Goal: Task Accomplishment & Management: Use online tool/utility

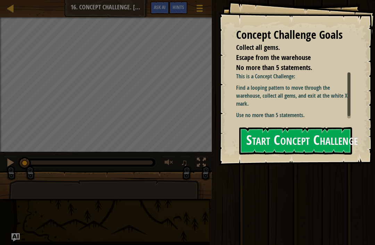
click at [287, 127] on button "Start Concept Challenge" at bounding box center [295, 140] width 113 height 27
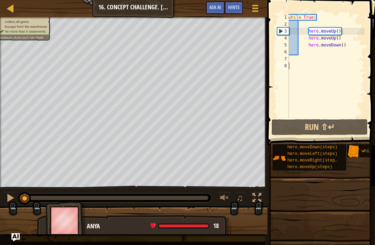
click at [271, 142] on span at bounding box center [320, 240] width 103 height 206
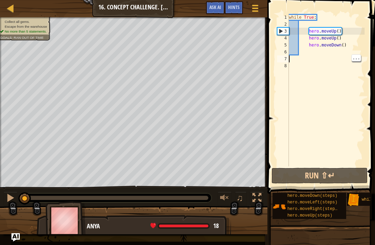
click at [6, 8] on div at bounding box center [10, 8] width 9 height 9
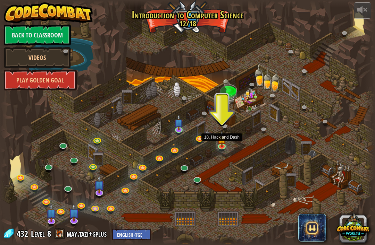
click at [223, 148] on link at bounding box center [223, 147] width 14 height 10
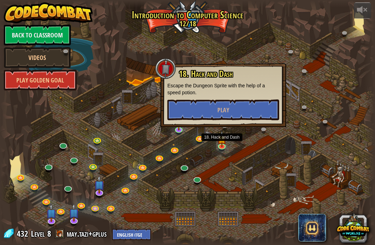
click at [234, 114] on button "Play" at bounding box center [223, 110] width 112 height 21
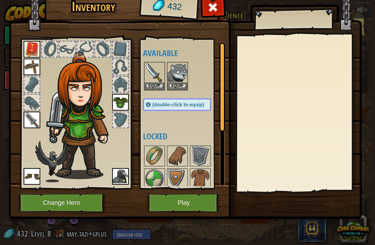
click at [187, 207] on button "Play" at bounding box center [184, 203] width 73 height 19
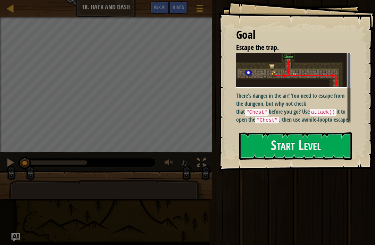
click at [285, 106] on p "There's danger in the air! You need to escape from the dungeon, but why not che…" at bounding box center [293, 108] width 115 height 32
click at [276, 143] on button "Start Level" at bounding box center [295, 146] width 113 height 27
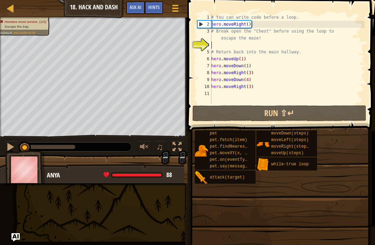
click at [342, 141] on div "pet pet.fetch(item) pet.findNearestByType(type) pet.moveXY(x, y) pet.on(eventTy…" at bounding box center [282, 157] width 176 height 54
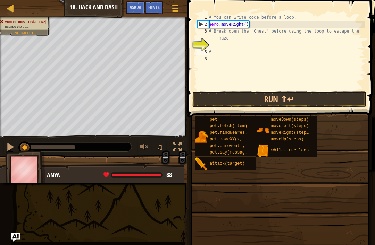
type textarea "#"
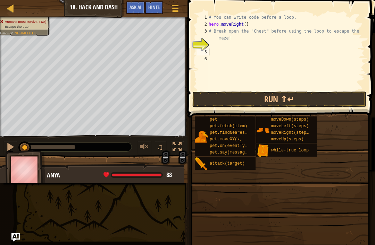
scroll to position [3, 0]
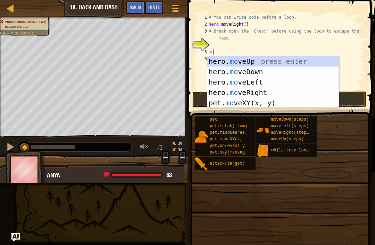
type textarea "mov"
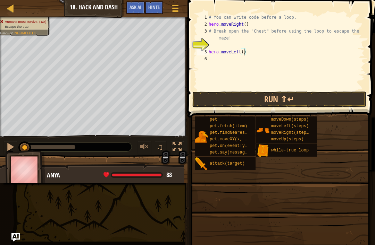
type textarea "hero.moveLeft(2)"
click at [282, 93] on button "Run ⇧↵" at bounding box center [279, 100] width 174 height 16
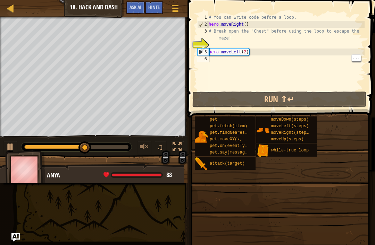
click at [152, 11] on div "Hints" at bounding box center [154, 7] width 18 height 13
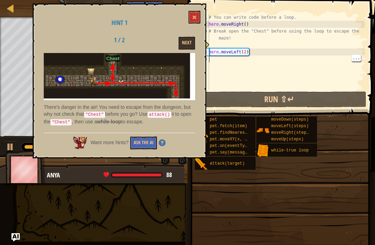
click at [189, 48] on button "Next" at bounding box center [186, 43] width 17 height 13
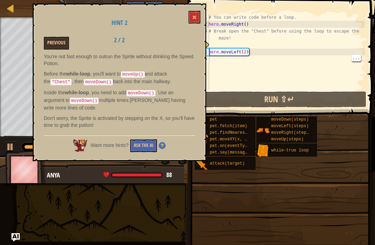
click at [260, 53] on div "# You can write code before a loop. hero . moveRight ( ) # Break open the "Ches…" at bounding box center [285, 59] width 157 height 90
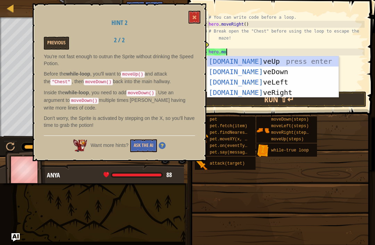
type textarea "hero.move"
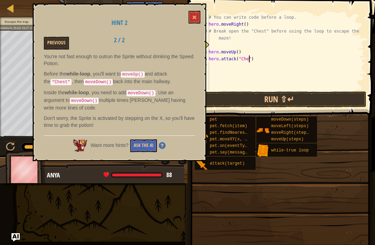
scroll to position [3, 3]
type textarea "hero.attack("Chest")"
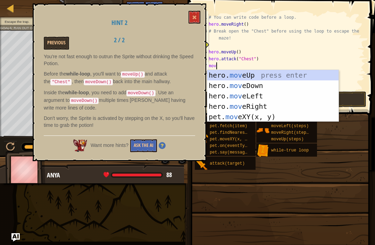
type textarea "move"
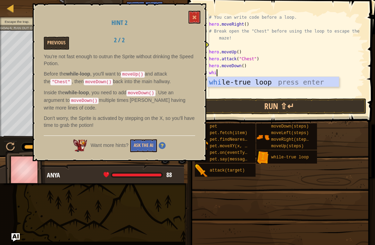
type textarea "whil"
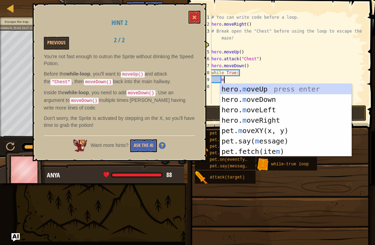
scroll to position [3, 1]
type textarea "mo"
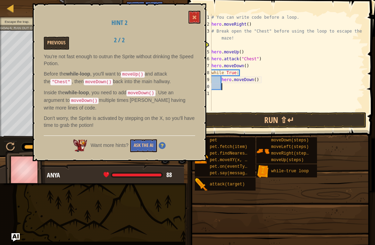
scroll to position [3, 0]
click at [295, 124] on button "Run ⇧↵" at bounding box center [279, 120] width 174 height 16
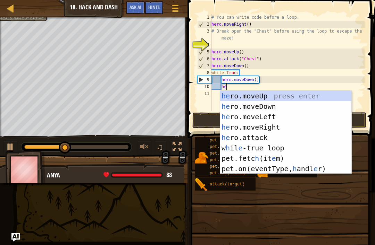
type textarea "her"
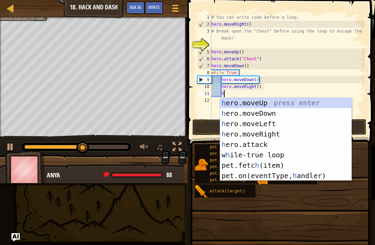
type textarea "her"
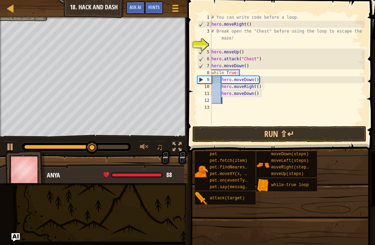
click at [315, 134] on button "Run ⇧↵" at bounding box center [279, 134] width 174 height 16
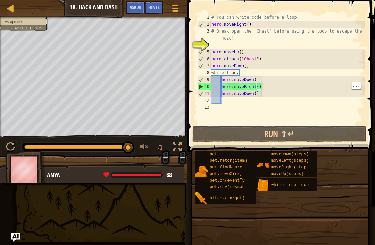
click at [267, 92] on div "# You can write code before a loop. hero . moveRight ( ) # Break open the "Ches…" at bounding box center [287, 76] width 155 height 125
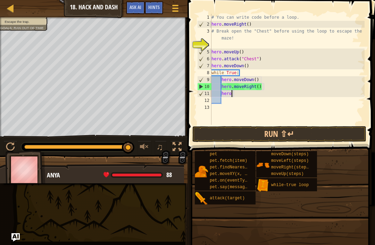
type textarea "h"
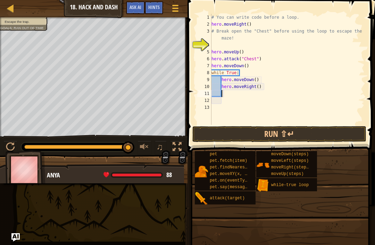
click at [283, 135] on button "Run ⇧↵" at bounding box center [279, 134] width 174 height 16
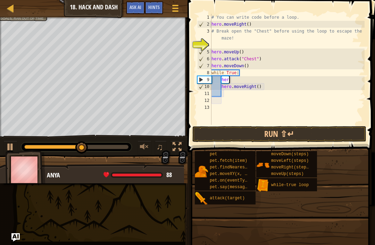
type textarea "h"
click at [231, 90] on div "# You can write code before a loop. hero . moveRight ( ) # Break open the "Ches…" at bounding box center [287, 76] width 155 height 125
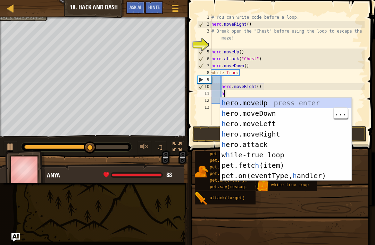
type textarea "her"
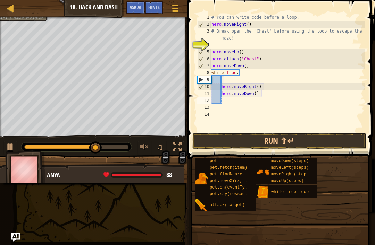
click at [312, 139] on button "Run ⇧↵" at bounding box center [279, 141] width 174 height 16
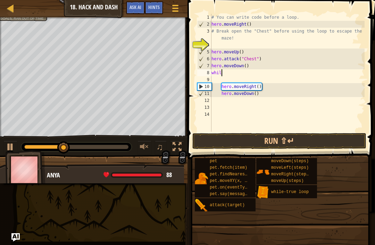
scroll to position [3, 0]
type textarea "w"
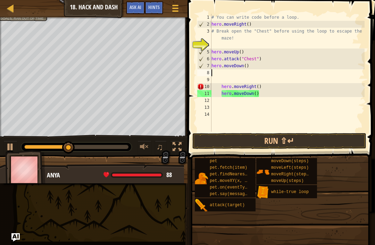
type textarea "hero.moveDown()"
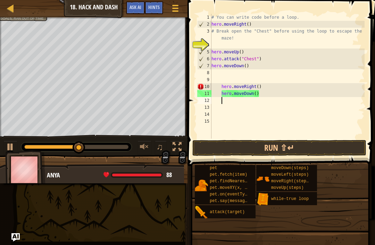
click at [333, 155] on button "Run ⇧↵" at bounding box center [279, 148] width 174 height 16
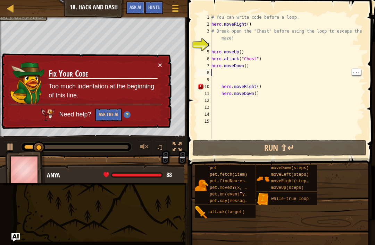
type textarea "hero.moveDown()"
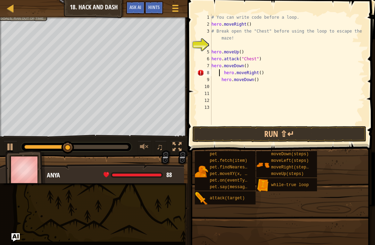
type textarea "hero.moveRight()"
click at [221, 78] on div "# You can write code before a loop. hero . moveRight ( ) # Break open the "Ches…" at bounding box center [287, 76] width 155 height 125
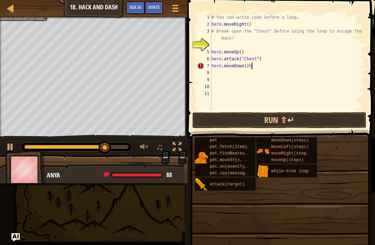
type textarea "hero.moveDown()"
click at [208, 83] on div "9" at bounding box center [204, 79] width 14 height 7
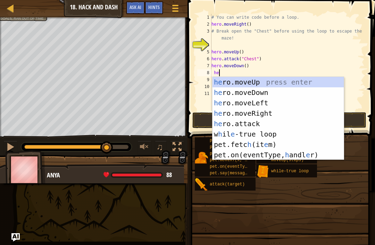
type textarea "her"
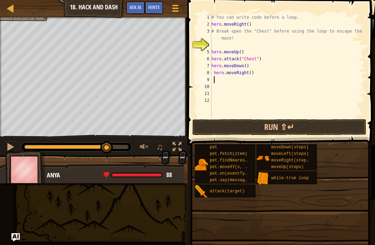
scroll to position [3, 0]
click at [294, 131] on button "Run ⇧↵" at bounding box center [279, 127] width 174 height 16
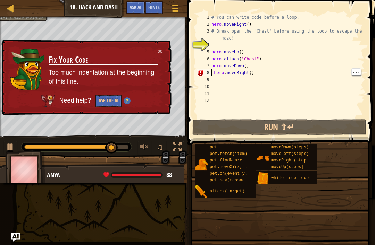
type textarea "hero.moveDown() hero.moveRight()"
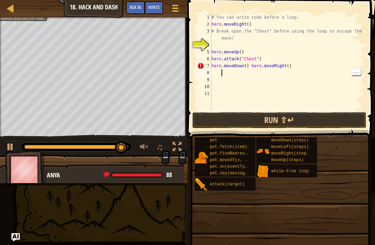
click at [289, 56] on div "# You can write code before a loop. hero . moveRight ( ) # Break open the "Ches…" at bounding box center [287, 69] width 155 height 111
click at [299, 66] on div "# You can write code before a loop. hero . moveRight ( ) # Break open the "Ches…" at bounding box center [287, 69] width 155 height 111
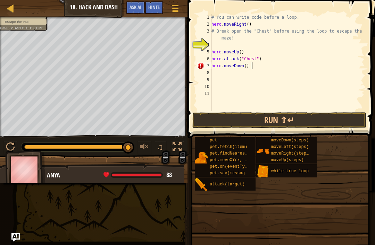
type textarea "hero.moveDown()"
click at [231, 120] on button "Run ⇧↵" at bounding box center [279, 120] width 174 height 16
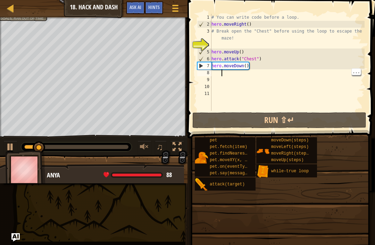
click at [225, 70] on div "# You can write code before a loop. hero . moveRight ( ) # Break open the "Ches…" at bounding box center [287, 69] width 155 height 111
click at [212, 76] on div "# You can write code before a loop. hero . moveRight ( ) # Break open the "Ches…" at bounding box center [287, 69] width 155 height 111
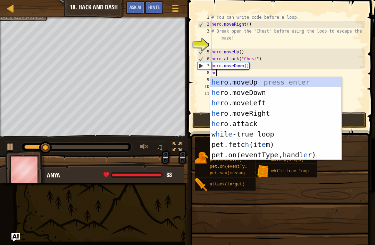
type textarea "her"
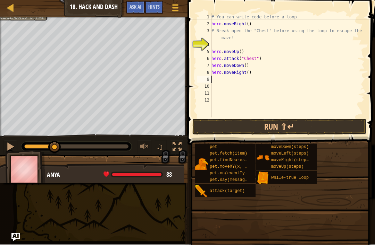
click at [10, 145] on div at bounding box center [10, 147] width 9 height 9
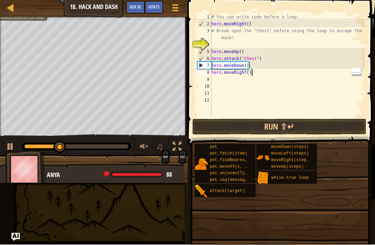
click at [246, 74] on div "# You can write code before a loop. hero . moveRight ( ) # Break open the "Ches…" at bounding box center [287, 73] width 155 height 118
click at [249, 72] on div "# You can write code before a loop. hero . moveRight ( ) # Break open the "Ches…" at bounding box center [287, 73] width 155 height 118
click at [295, 131] on button "Run ⇧↵" at bounding box center [279, 127] width 174 height 16
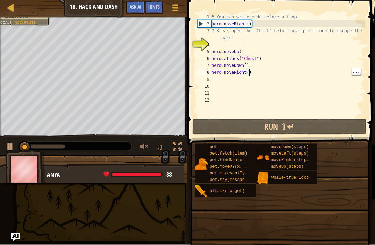
click at [310, 123] on button "Run ⇧↵" at bounding box center [279, 127] width 174 height 16
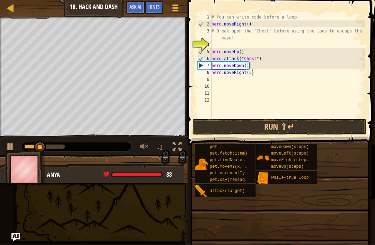
scroll to position [3, 3]
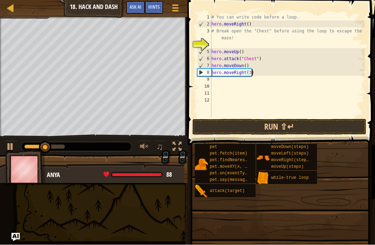
type textarea "hero.moveRight(3)"
click at [308, 134] on button "Run ⇧↵" at bounding box center [279, 127] width 174 height 16
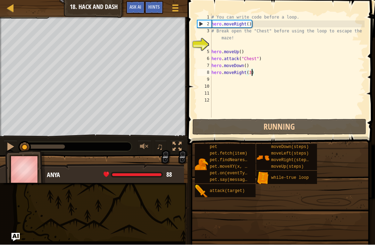
click at [319, 127] on button "Running" at bounding box center [279, 127] width 174 height 16
click at [218, 78] on div "# You can write code before a loop. hero . moveRight ( ) # Break open the "Ches…" at bounding box center [287, 73] width 155 height 118
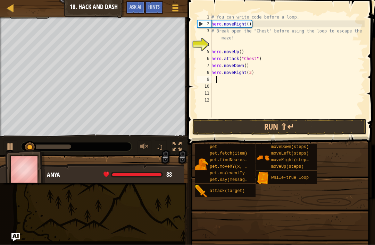
scroll to position [3, 0]
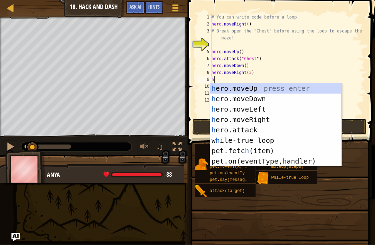
type textarea "her"
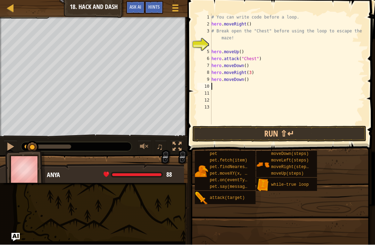
click at [316, 129] on button "Run ⇧↵" at bounding box center [279, 134] width 174 height 16
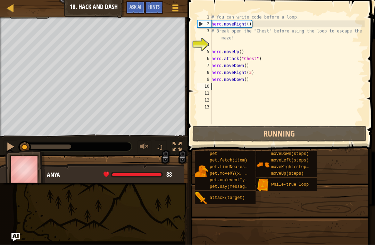
click at [326, 136] on button "Running" at bounding box center [279, 134] width 174 height 16
click at [326, 137] on button "Run ⇧↵" at bounding box center [279, 134] width 174 height 16
click at [327, 140] on button "Running" at bounding box center [279, 134] width 174 height 16
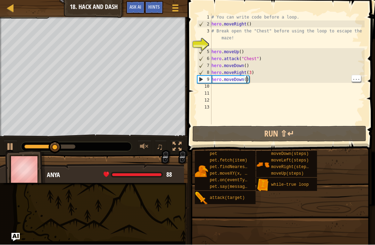
click at [249, 76] on div "# You can write code before a loop. hero . moveRight ( ) # Break open the "Ches…" at bounding box center [287, 76] width 155 height 125
click at [247, 80] on div "# You can write code before a loop. hero . moveRight ( ) # Break open the "Ches…" at bounding box center [287, 76] width 155 height 125
type textarea "hero.moveDown(3)"
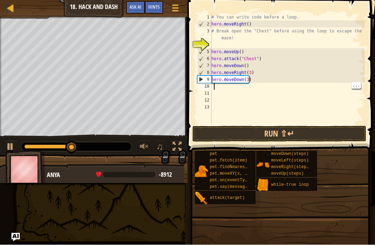
click at [217, 88] on div "# You can write code before a loop. hero . moveRight ( ) # Break open the "Ches…" at bounding box center [287, 76] width 155 height 125
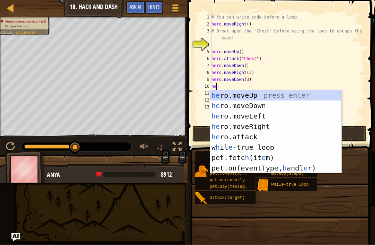
type textarea "her"
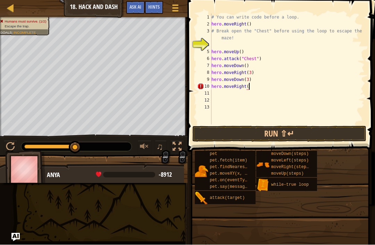
scroll to position [3, 3]
type textarea "hero.moveRight(3)"
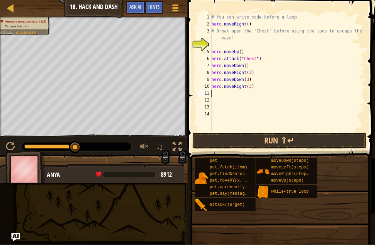
click at [319, 137] on button "Run ⇧↵" at bounding box center [279, 141] width 174 height 16
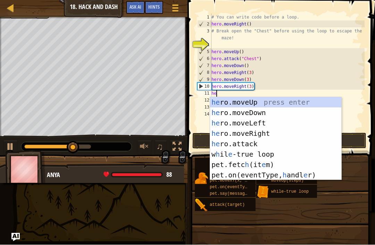
type textarea "her"
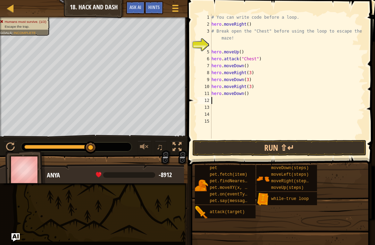
type textarea "hero.moveDown()"
click at [249, 94] on div "# You can write code before a loop. hero . moveRight ( ) # Break open the "Ches…" at bounding box center [287, 83] width 155 height 139
